Goal: Task Accomplishment & Management: Manage account settings

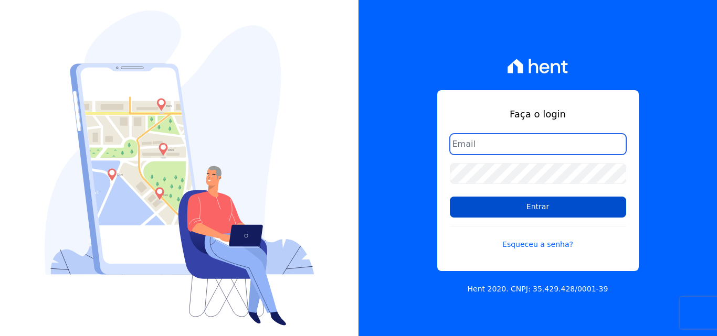
type input "atendimentooasis@celinaguimaraes.com.br"
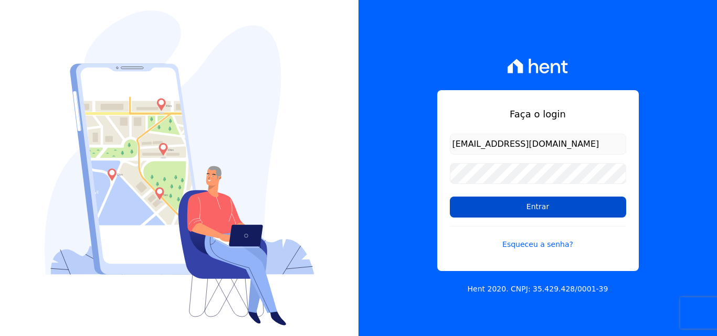
click at [537, 210] on input "Entrar" at bounding box center [538, 207] width 176 height 21
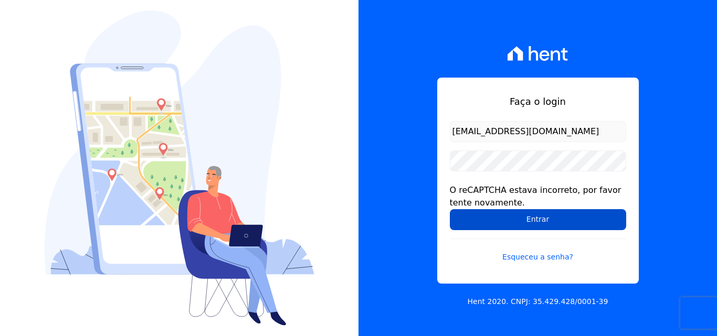
click at [514, 218] on input "Entrar" at bounding box center [538, 219] width 176 height 21
click at [532, 216] on input "Entrar" at bounding box center [538, 219] width 176 height 21
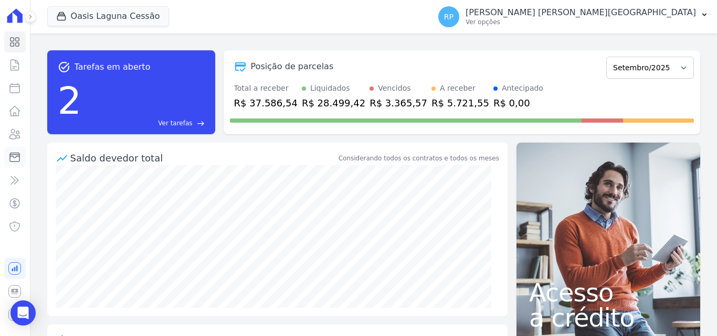
click at [14, 162] on icon at bounding box center [14, 157] width 13 height 13
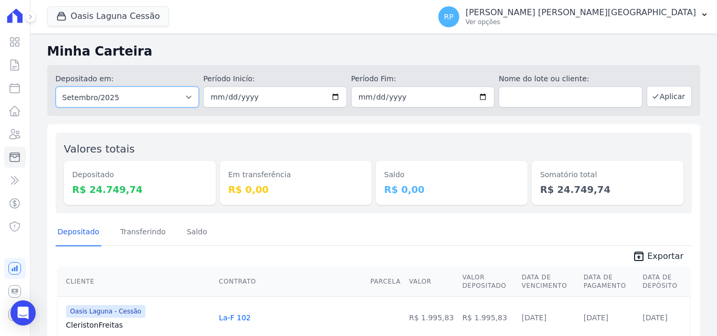
click at [163, 100] on select "Todos os meses Janeiro/2020 Fevereiro/2020 Março/2020 Abril/2020 Maio/2020 Junh…" at bounding box center [128, 97] width 144 height 21
select select "all"
click at [56, 87] on select "Todos os meses Janeiro/2020 Fevereiro/2020 Março/2020 Abril/2020 Maio/2020 Junh…" at bounding box center [128, 97] width 144 height 21
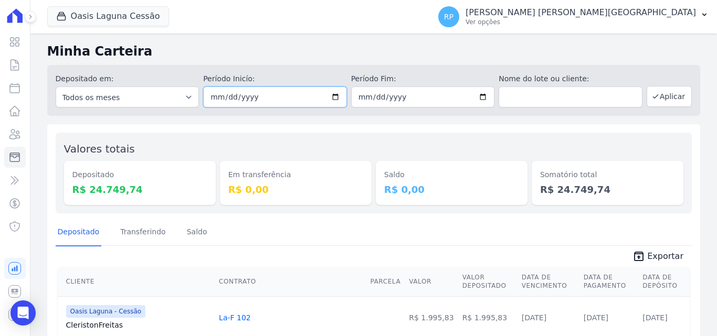
click at [331, 94] on input "date" at bounding box center [275, 97] width 144 height 21
type input "[DATE]"
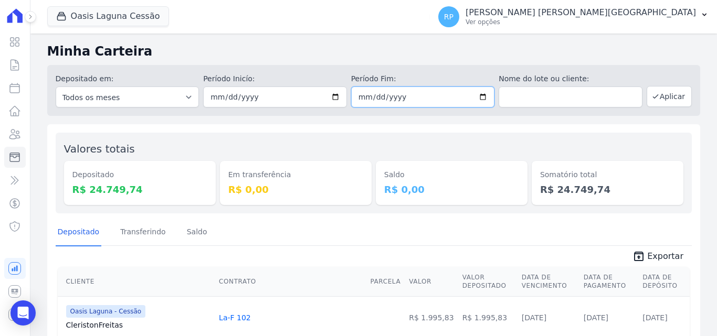
click at [479, 99] on input "date" at bounding box center [423, 97] width 144 height 21
type input "[DATE]"
click at [659, 100] on button "Aplicar" at bounding box center [669, 96] width 45 height 21
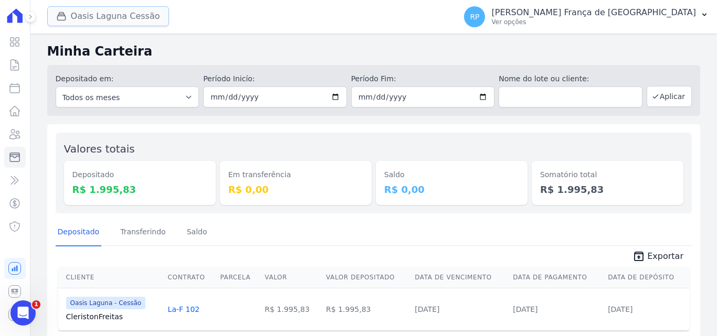
click at [116, 21] on button "Oasis Laguna Cessão" at bounding box center [108, 16] width 122 height 20
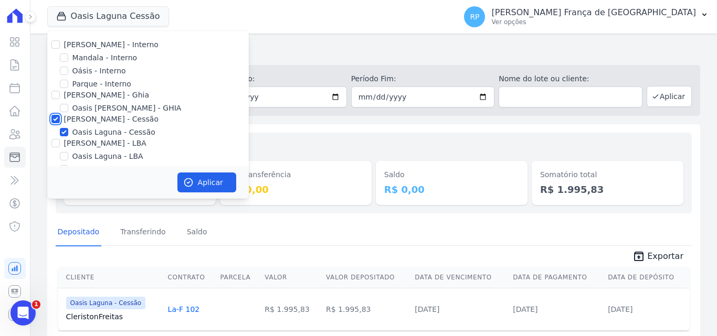
click at [52, 122] on input "[PERSON_NAME] - Cessão" at bounding box center [55, 119] width 8 height 8
checkbox input "false"
click at [62, 69] on input "Oásis - Interno" at bounding box center [64, 71] width 8 height 8
checkbox input "true"
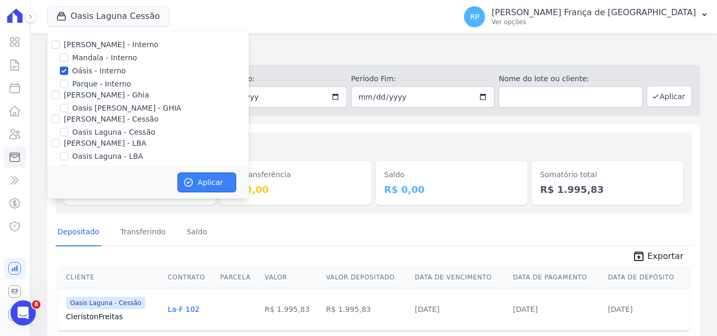
click at [189, 180] on icon "button" at bounding box center [188, 182] width 10 height 10
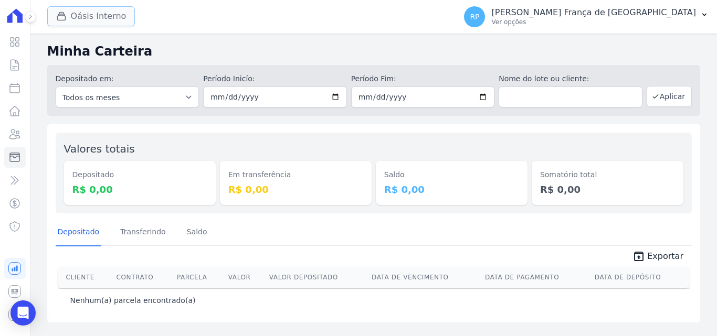
click at [94, 22] on button "Oásis Interno" at bounding box center [91, 16] width 88 height 20
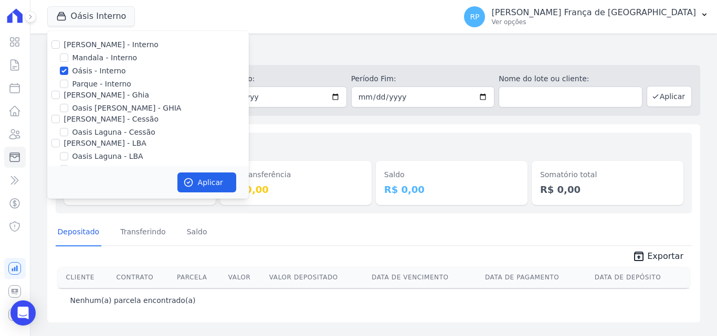
click at [300, 122] on div "Minha Carteira Depositado em: Todos os meses Janeiro/2015 Fevereiro/2015 Março/…" at bounding box center [373, 185] width 687 height 303
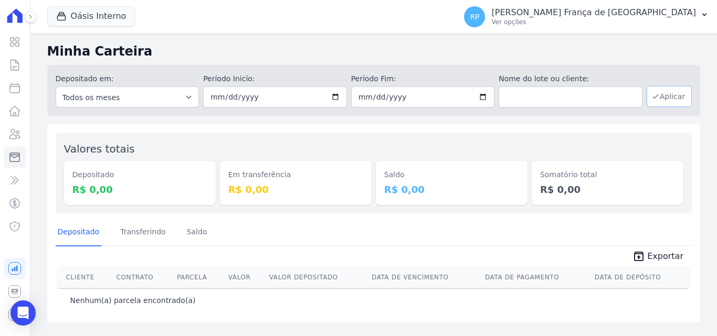
click at [674, 92] on button "Aplicar" at bounding box center [669, 96] width 45 height 21
click at [79, 20] on button "Oásis Interno" at bounding box center [91, 16] width 88 height 20
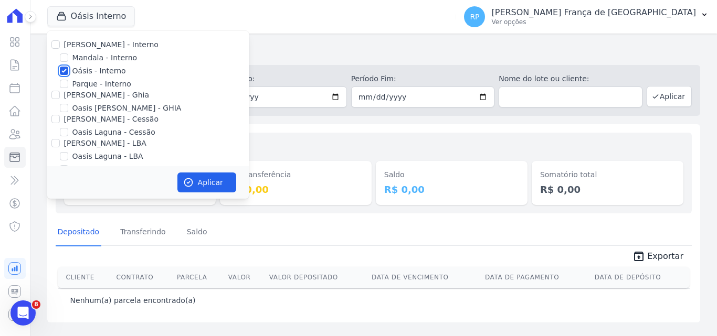
click at [62, 70] on input "Oásis - Interno" at bounding box center [64, 71] width 8 height 8
checkbox input "false"
click at [55, 93] on input "[PERSON_NAME] - Ghia" at bounding box center [55, 95] width 8 height 8
checkbox input "true"
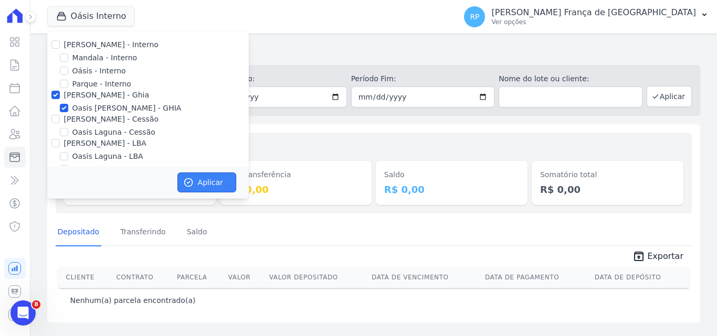
click at [215, 184] on button "Aplicar" at bounding box center [206, 183] width 59 height 20
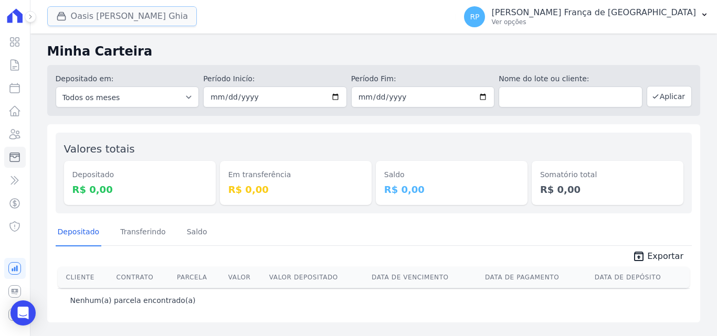
click at [108, 22] on button "Oasis Celina Guimaraes Ghia" at bounding box center [122, 16] width 150 height 20
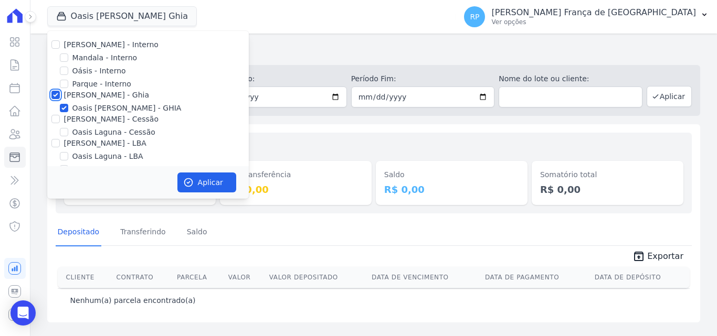
click at [56, 94] on input "[PERSON_NAME] - Ghia" at bounding box center [55, 95] width 8 height 8
checkbox input "false"
click at [57, 118] on input "[PERSON_NAME] - Cessão" at bounding box center [55, 119] width 8 height 8
checkbox input "true"
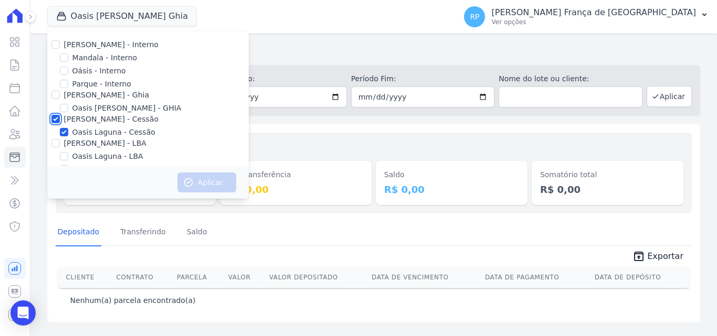
checkbox input "true"
click at [198, 173] on button "Aplicar" at bounding box center [206, 183] width 59 height 20
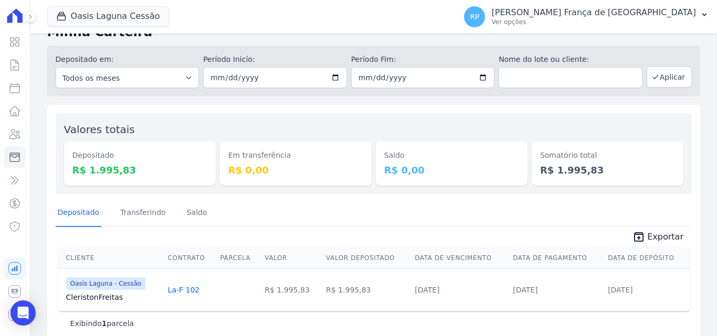
scroll to position [37, 0]
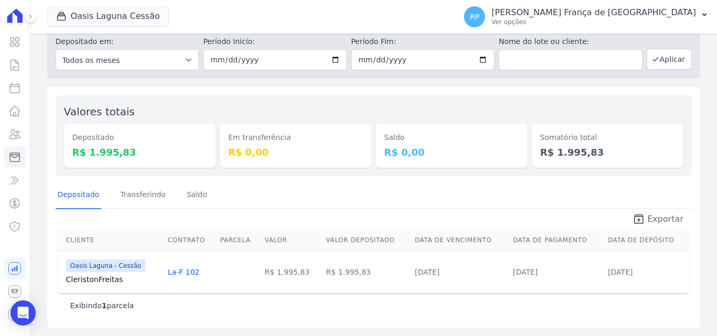
click at [641, 224] on icon "unarchive" at bounding box center [638, 219] width 13 height 13
click at [135, 11] on button "Oasis Laguna Cessão" at bounding box center [108, 16] width 122 height 20
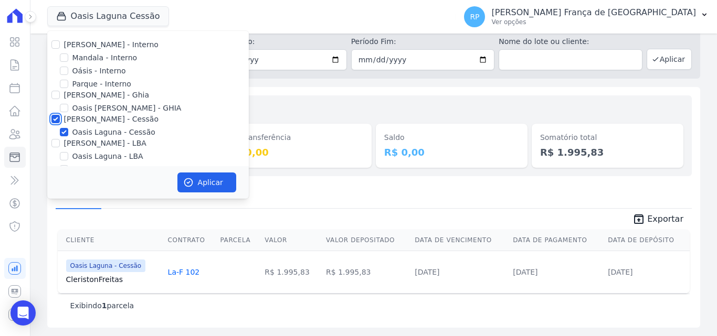
click at [52, 118] on input "[PERSON_NAME] - Cessão" at bounding box center [55, 119] width 8 height 8
checkbox input "false"
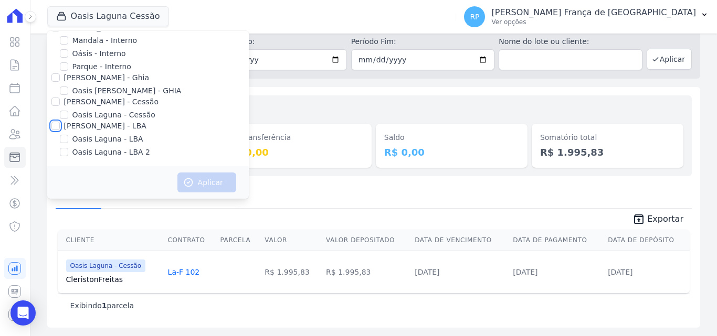
click at [56, 126] on input "[PERSON_NAME] - LBA" at bounding box center [55, 126] width 8 height 8
checkbox input "true"
click at [199, 174] on button "Aplicar" at bounding box center [206, 183] width 59 height 20
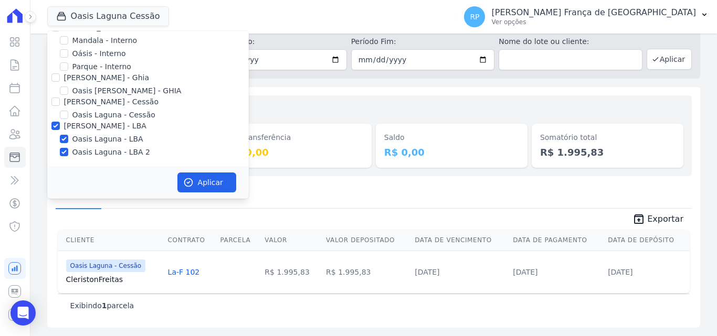
scroll to position [15, 0]
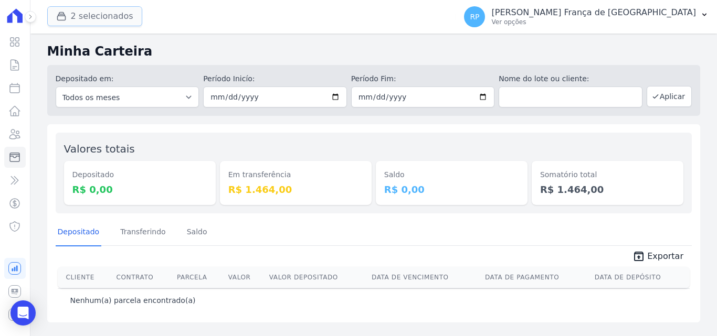
click at [120, 16] on button "2 selecionados" at bounding box center [94, 16] width 95 height 20
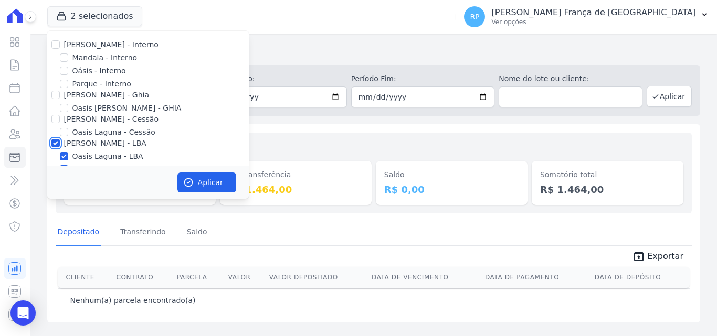
click at [57, 143] on input "[PERSON_NAME] - LBA" at bounding box center [55, 143] width 8 height 8
checkbox input "false"
click at [55, 96] on input "[PERSON_NAME] - Ghia" at bounding box center [55, 95] width 8 height 8
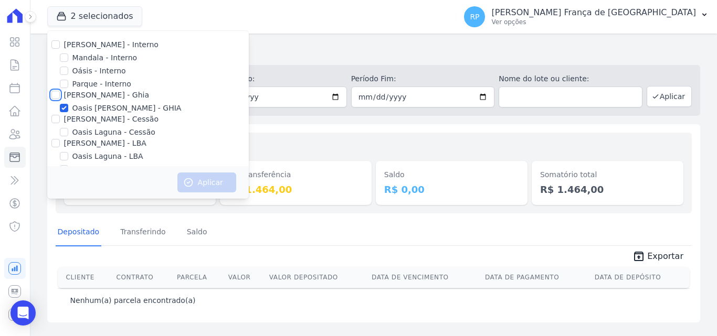
checkbox input "true"
click at [198, 178] on button "Aplicar" at bounding box center [206, 183] width 59 height 20
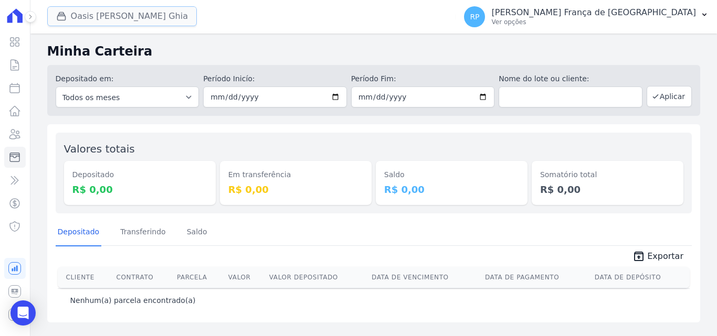
click at [102, 14] on button "Oasis Celina Guimaraes Ghia" at bounding box center [122, 16] width 150 height 20
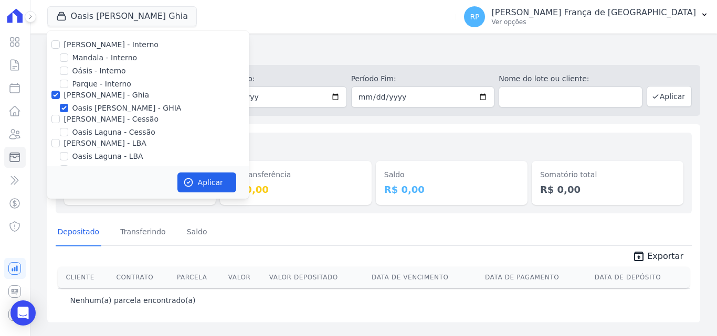
click at [49, 94] on div "[PERSON_NAME] - Ghia" at bounding box center [148, 95] width 202 height 11
click at [54, 97] on input "[PERSON_NAME] - Ghia" at bounding box center [55, 95] width 8 height 8
checkbox input "false"
click at [65, 68] on input "Oásis - Interno" at bounding box center [64, 71] width 8 height 8
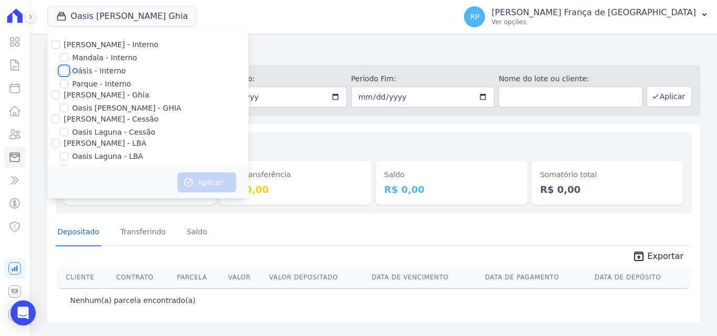
checkbox input "true"
click at [186, 182] on icon "button" at bounding box center [188, 182] width 10 height 10
